Goal: Register for event/course

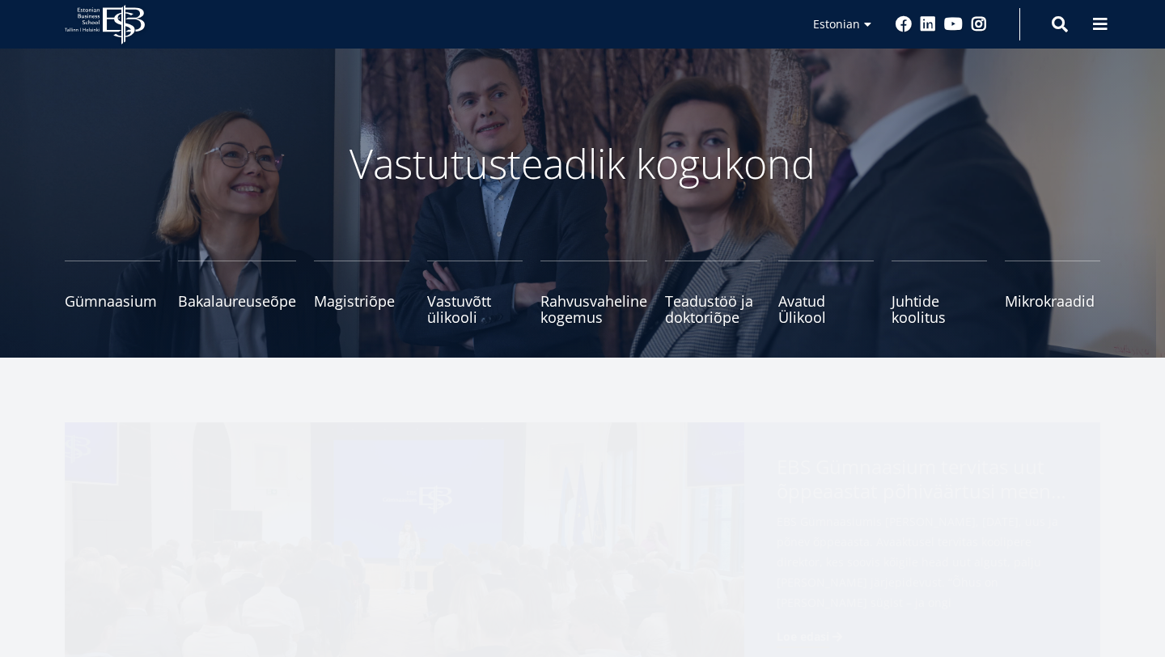
scroll to position [261, 0]
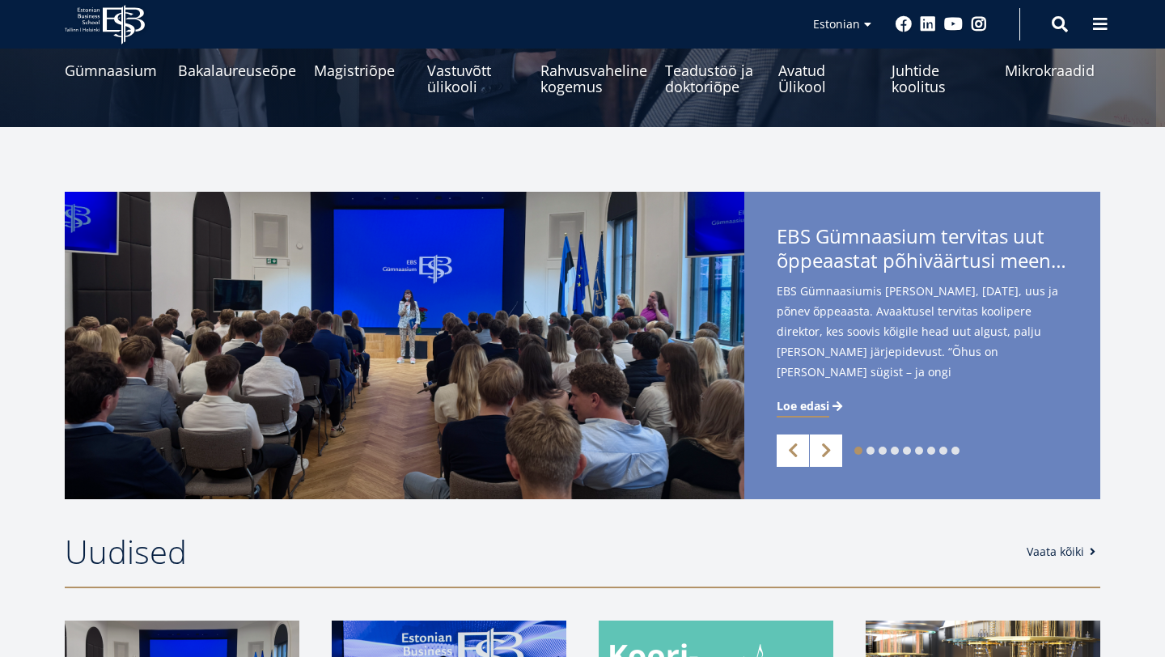
click at [667, 381] on img at bounding box center [405, 345] width 680 height 307
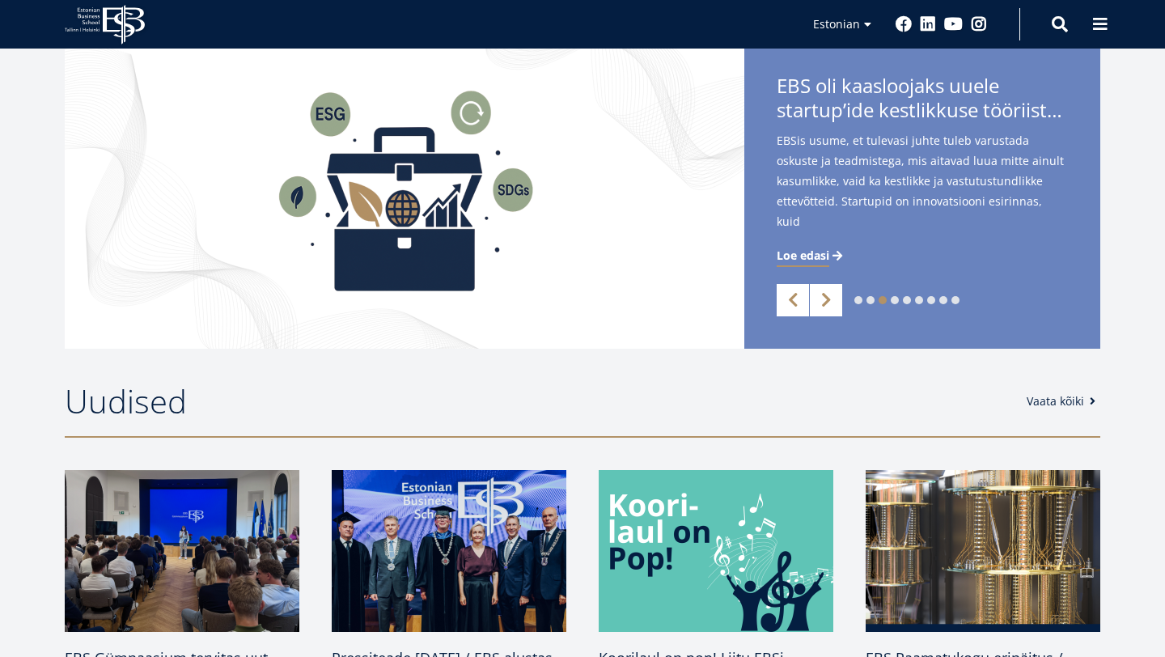
scroll to position [411, 0]
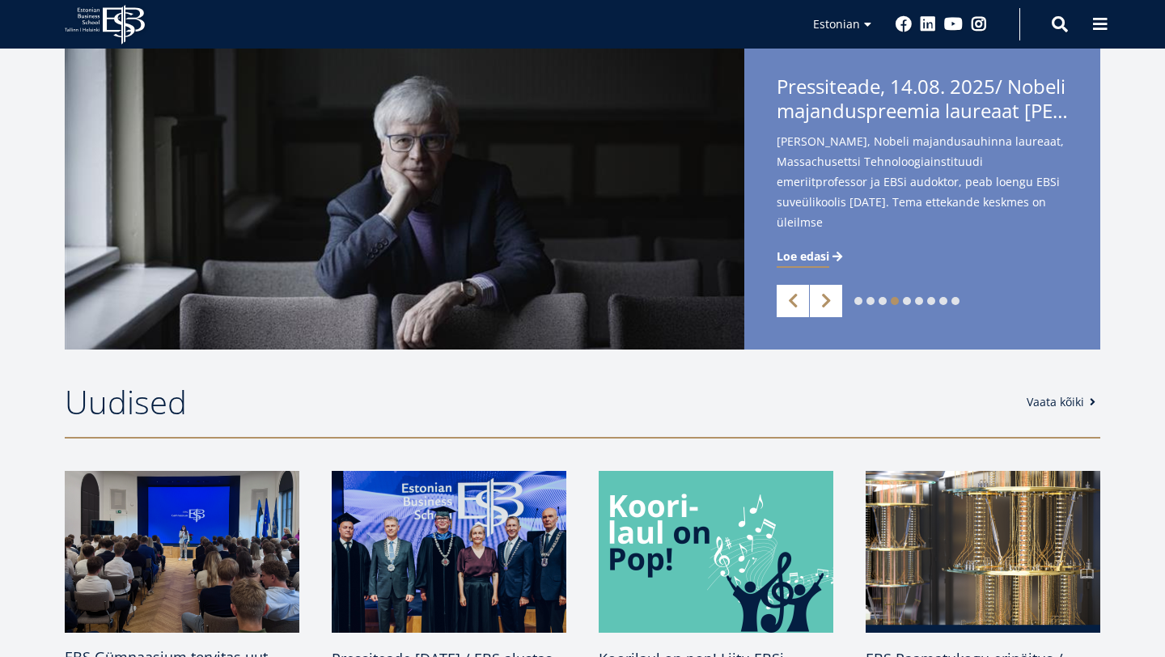
click at [214, 543] on img at bounding box center [182, 552] width 247 height 170
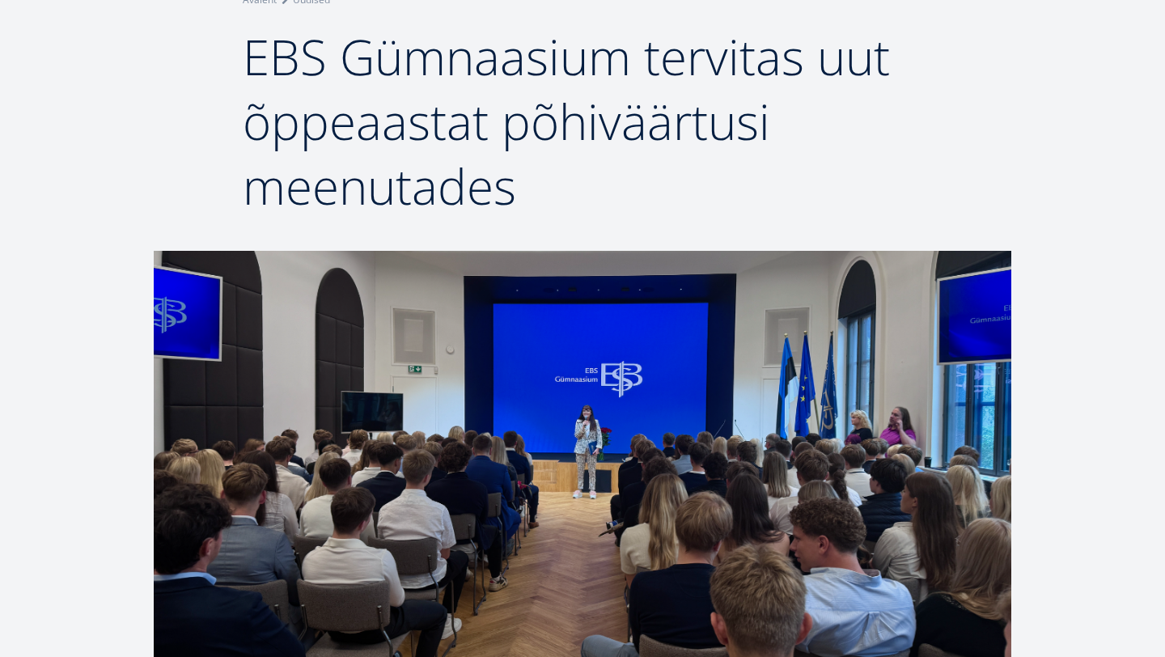
click at [920, 472] on img at bounding box center [583, 475] width 858 height 449
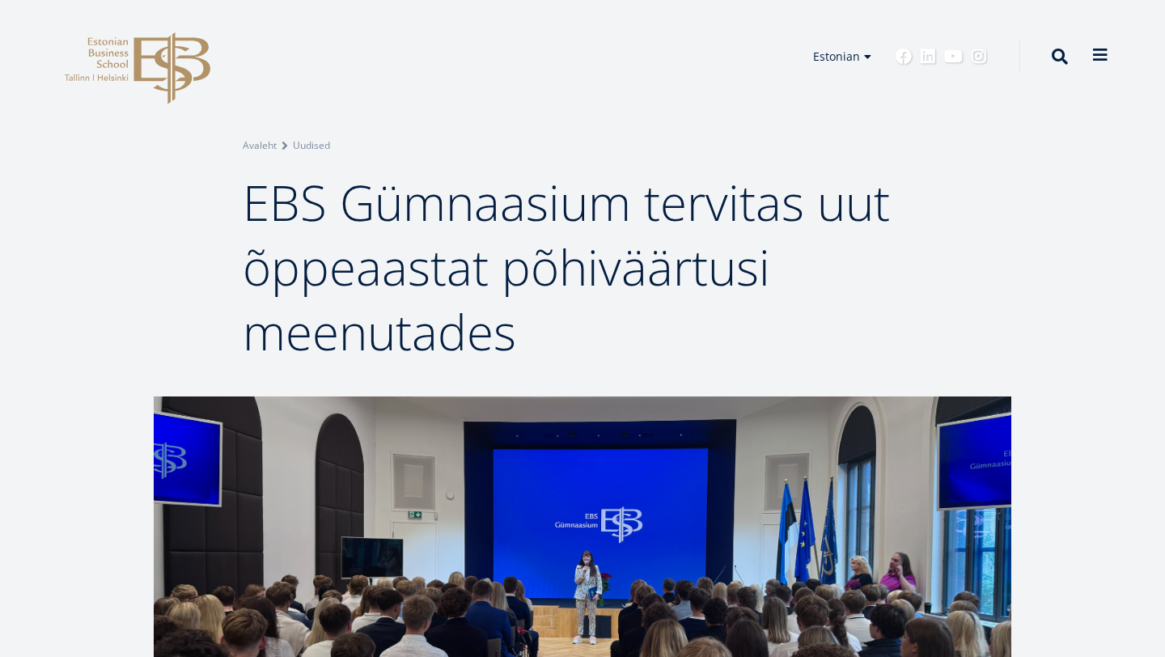
click at [1110, 59] on button at bounding box center [1100, 55] width 32 height 32
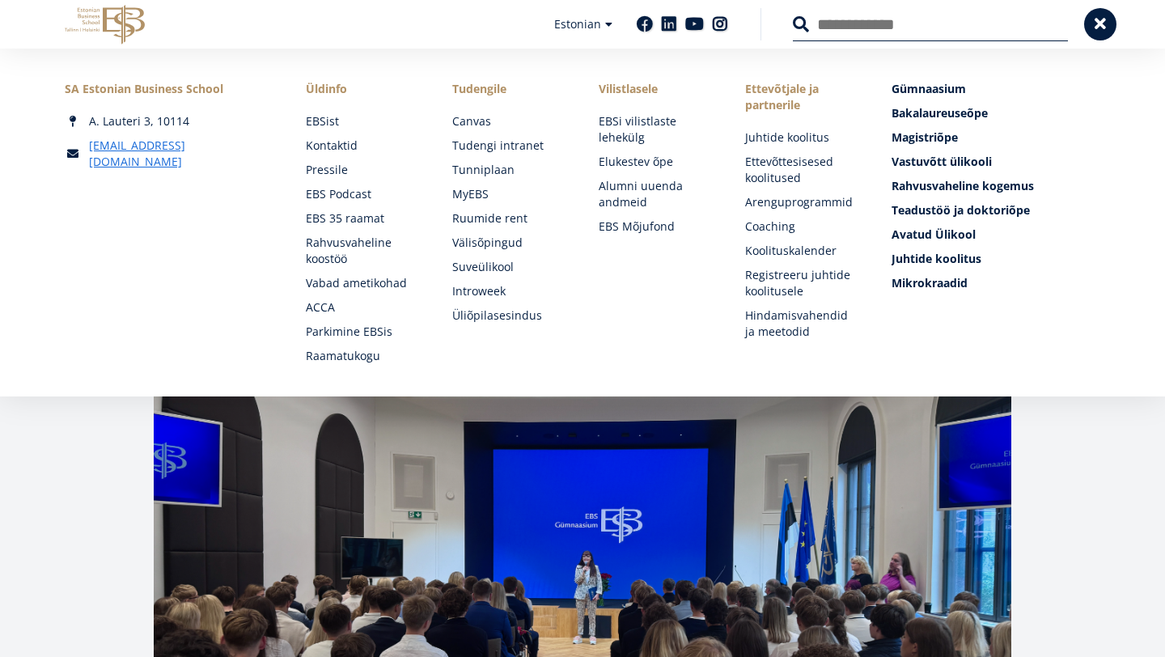
click at [80, 33] on icon "EBS Logo Created with Sketch." at bounding box center [105, 25] width 80 height 40
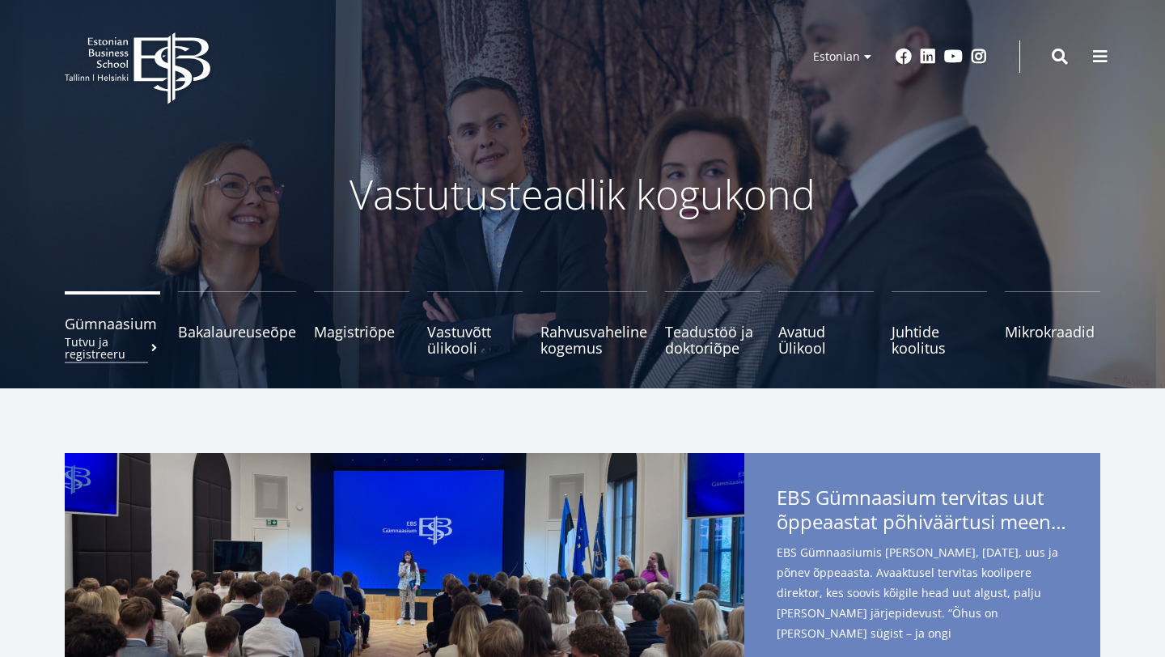
click at [102, 336] on small "Tutvu ja registreeru" at bounding box center [112, 348] width 95 height 24
